Goal: Information Seeking & Learning: Find specific fact

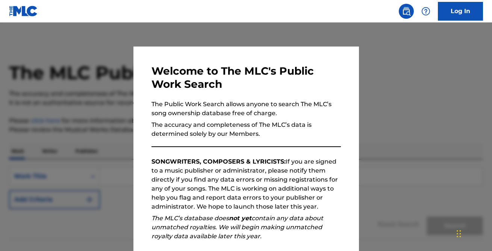
click at [384, 95] on div at bounding box center [246, 148] width 492 height 251
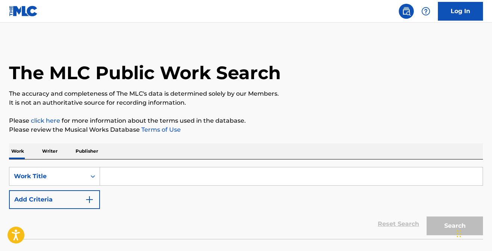
click at [244, 175] on input "Search Form" at bounding box center [291, 177] width 383 height 18
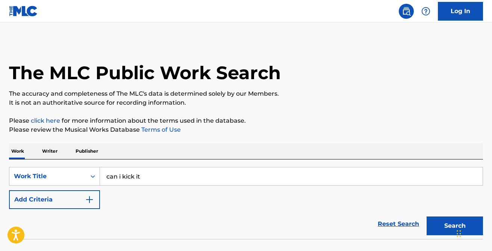
type input "can i kick it"
click at [427, 217] on button "Search" at bounding box center [455, 226] width 56 height 19
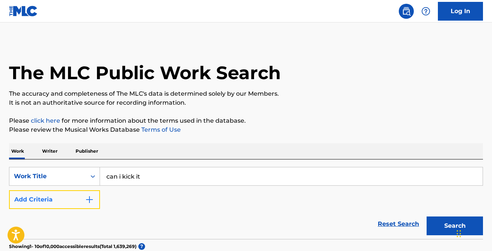
click at [90, 207] on button "Add Criteria" at bounding box center [54, 200] width 91 height 19
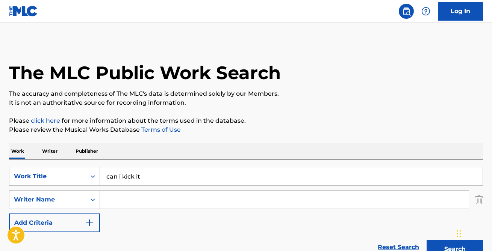
click at [147, 200] on input "Search Form" at bounding box center [284, 200] width 369 height 18
click at [427, 240] on button "Search" at bounding box center [455, 249] width 56 height 19
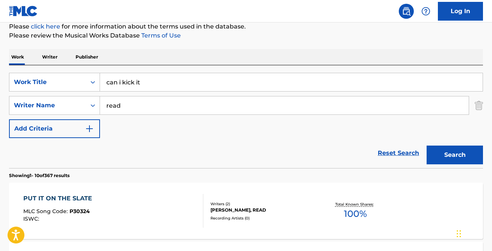
scroll to position [156, 0]
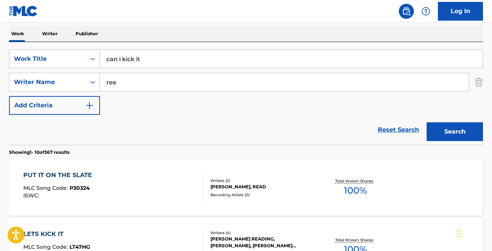
type input "ree"
click at [427, 123] on button "Search" at bounding box center [455, 132] width 56 height 19
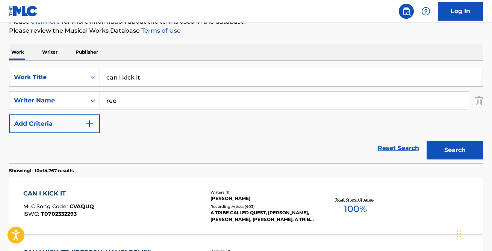
scroll to position [118, 0]
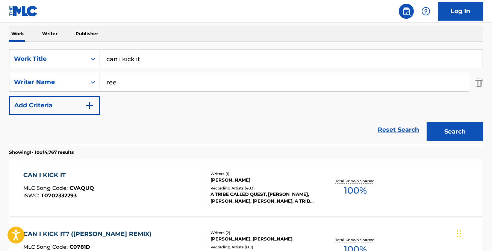
click at [59, 169] on div "CAN I KICK IT MLC Song Code : CVAQUQ ISWC : T0702332293 Writers ( 1 ) [PERSON_N…" at bounding box center [246, 188] width 474 height 56
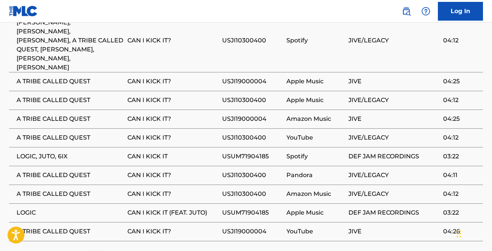
scroll to position [657, 0]
